Goal: Transaction & Acquisition: Purchase product/service

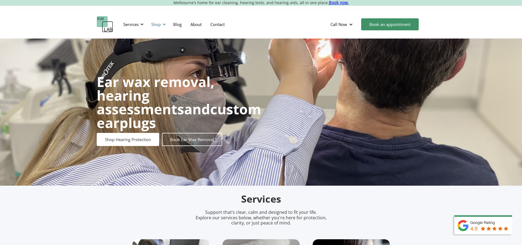
click at [160, 24] on div "Shop" at bounding box center [156, 24] width 10 height 5
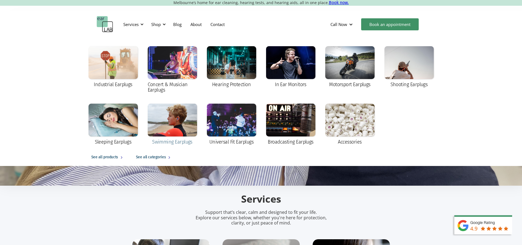
click at [182, 126] on div at bounding box center [172, 120] width 49 height 33
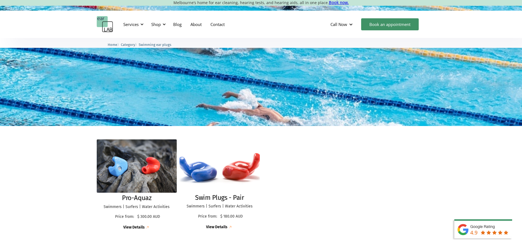
scroll to position [54, 0]
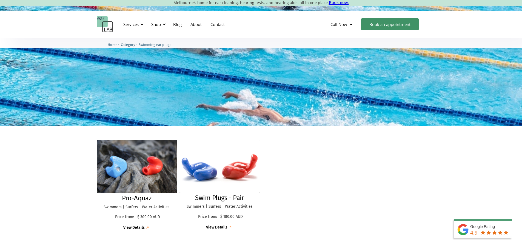
click at [139, 179] on img at bounding box center [137, 166] width 88 height 59
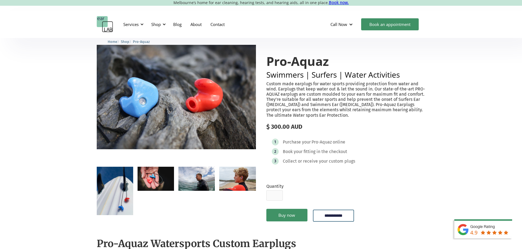
scroll to position [27, 0]
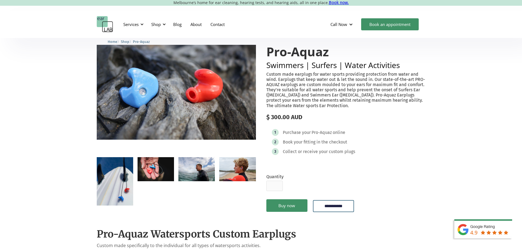
click at [166, 181] on img "open lightbox" at bounding box center [155, 169] width 36 height 24
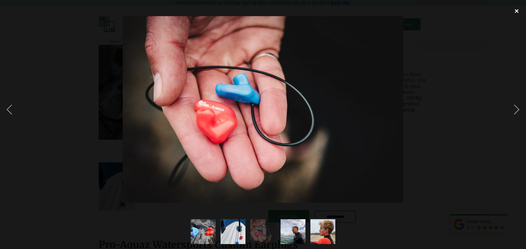
click at [517, 11] on div "close lightbox" at bounding box center [516, 11] width 19 height 12
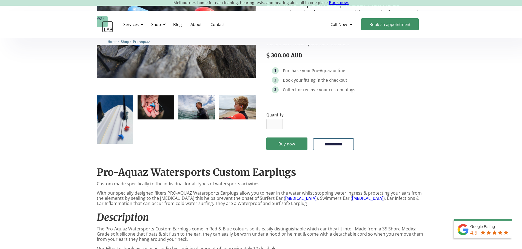
scroll to position [0, 0]
